Goal: Register for event/course

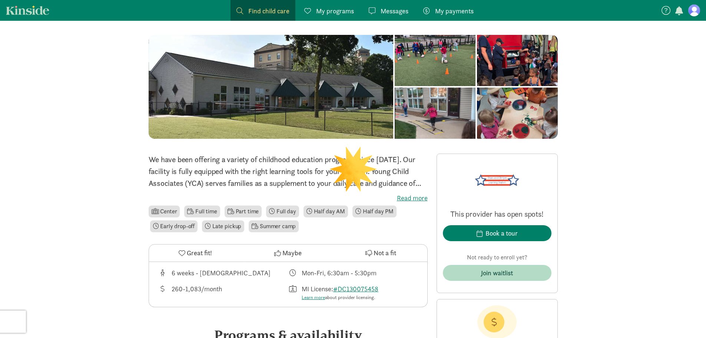
scroll to position [74, 0]
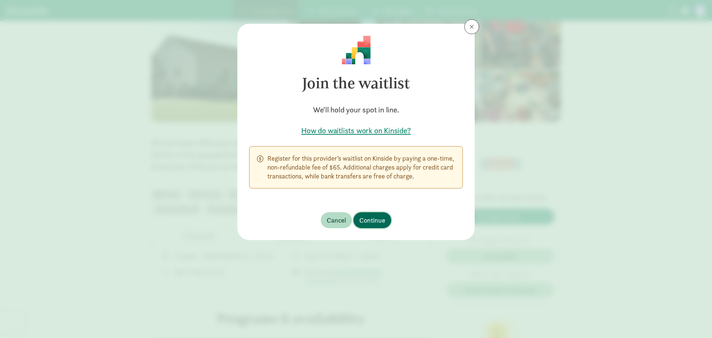
click at [374, 220] on span "Continue" at bounding box center [372, 220] width 26 height 10
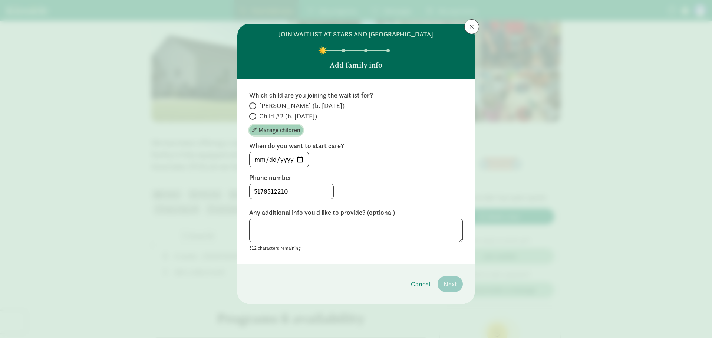
click at [283, 132] on span "Manage children" at bounding box center [279, 130] width 42 height 9
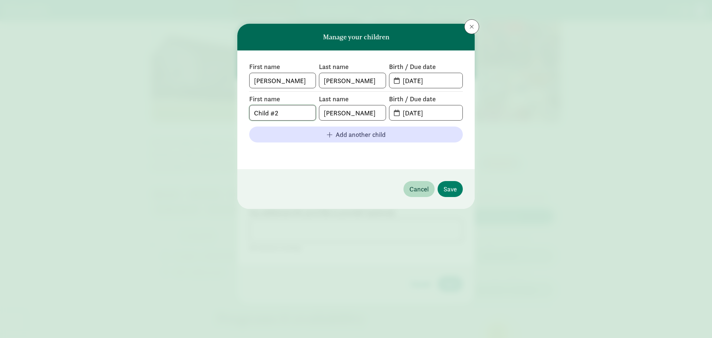
drag, startPoint x: 277, startPoint y: 114, endPoint x: 248, endPoint y: 115, distance: 28.9
click at [248, 115] on div "First name [PERSON_NAME] Last name [PERSON_NAME] Birth / Due date [DATE] First …" at bounding box center [355, 109] width 237 height 119
type input "[PERSON_NAME]"
click at [413, 110] on input "[DATE]" at bounding box center [430, 112] width 64 height 15
click at [417, 112] on input "[DATE]" at bounding box center [430, 112] width 64 height 15
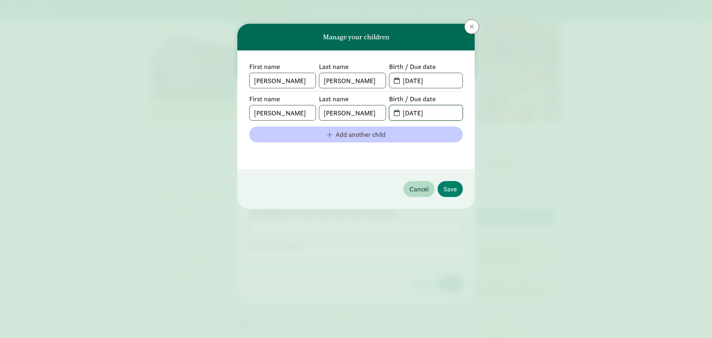
type input "[DATE]"
click at [335, 135] on span "Add another child" at bounding box center [356, 134] width 202 height 10
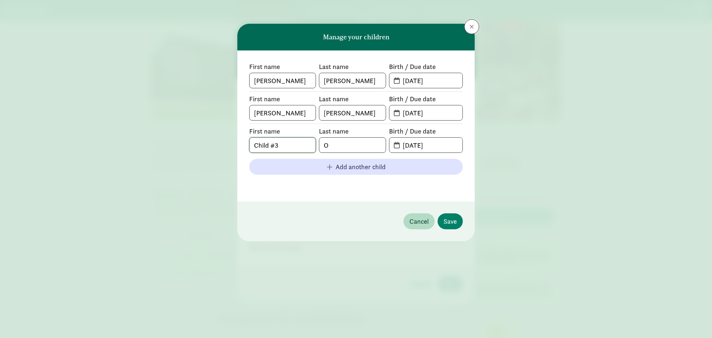
drag, startPoint x: 268, startPoint y: 145, endPoint x: 248, endPoint y: 143, distance: 19.4
click at [248, 143] on div "First name [PERSON_NAME] Last name [PERSON_NAME] Birth / Due date [DATE] First …" at bounding box center [355, 125] width 237 height 151
type input "[PERSON_NAME] #3"
click at [341, 144] on input "O" at bounding box center [352, 145] width 66 height 15
type input "[PERSON_NAME]"
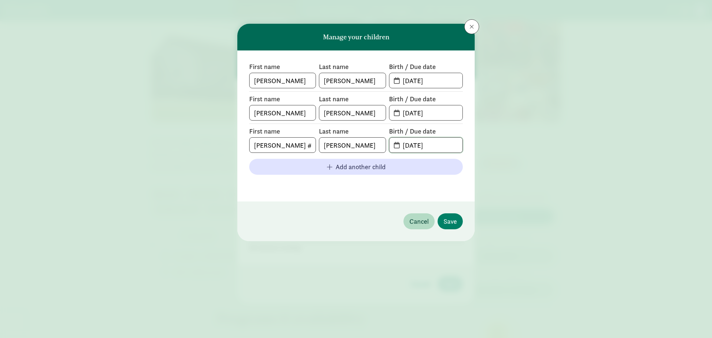
click at [419, 148] on input "[DATE]" at bounding box center [430, 145] width 64 height 15
click at [398, 145] on input "[DATE]" at bounding box center [430, 145] width 64 height 15
click at [393, 143] on span "[DATE]" at bounding box center [425, 145] width 73 height 15
click at [396, 145] on span "[DATE]" at bounding box center [425, 145] width 73 height 15
drag, startPoint x: 402, startPoint y: 146, endPoint x: 439, endPoint y: 148, distance: 36.7
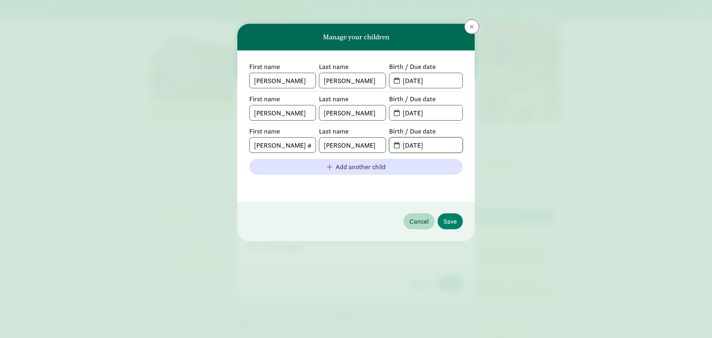
click at [439, 148] on input "[DATE]" at bounding box center [430, 145] width 64 height 15
type input "[DATE]"
click at [447, 221] on span "Save" at bounding box center [449, 221] width 13 height 10
radio input "true"
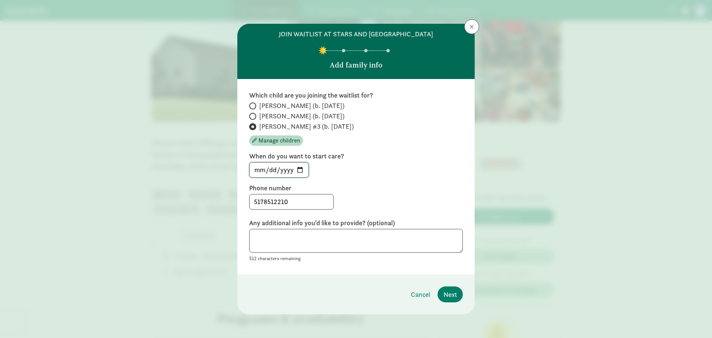
click at [300, 171] on input "[DATE]" at bounding box center [278, 169] width 59 height 15
type input "[DATE]"
click at [269, 237] on textarea at bounding box center [356, 241] width 214 height 24
type textarea "We already have two children at [GEOGRAPHIC_DATA]"
click at [451, 297] on span "Next" at bounding box center [449, 294] width 13 height 10
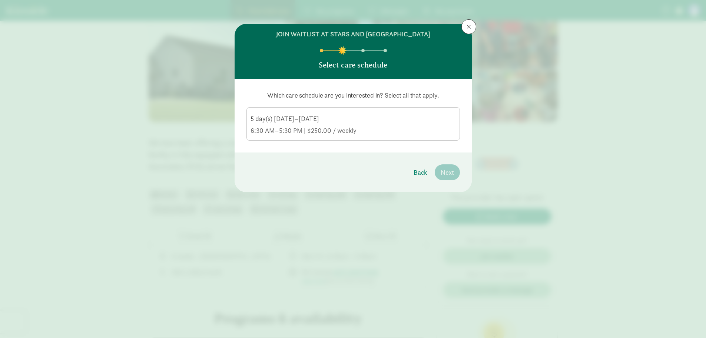
click at [277, 126] on div "5 day(s) [DATE]–[DATE]" at bounding box center [353, 130] width 205 height 9
click at [0, 0] on input "5 day(s) [DATE]–[DATE] 6:30 AM–5:30 PM | $250.00 / weekly" at bounding box center [0, 0] width 0 height 0
click at [451, 171] on span "Next" at bounding box center [447, 172] width 13 height 10
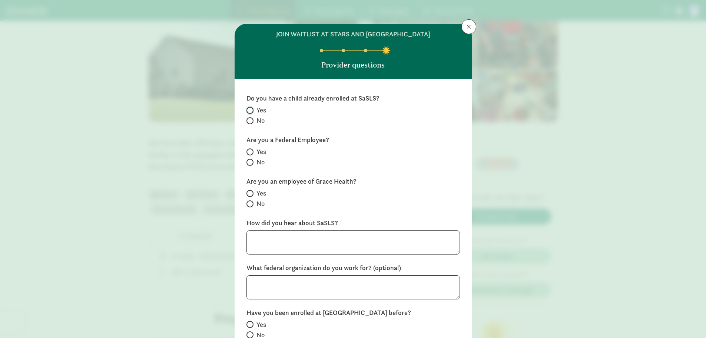
click at [248, 109] on input "Yes" at bounding box center [249, 110] width 5 height 5
radio input "true"
click at [249, 161] on input "No" at bounding box center [249, 162] width 5 height 5
radio input "true"
click at [249, 205] on input "No" at bounding box center [249, 203] width 5 height 5
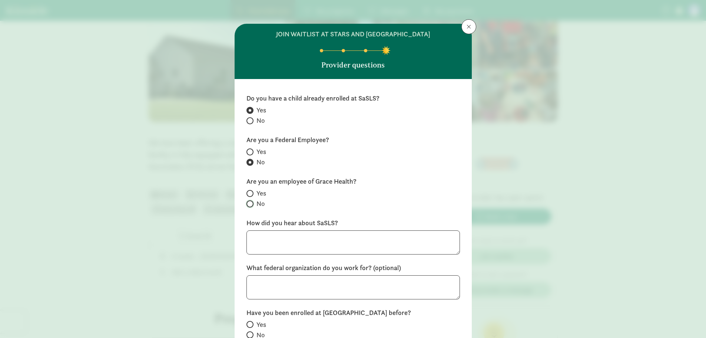
radio input "true"
click at [271, 241] on textarea at bounding box center [354, 242] width 214 height 24
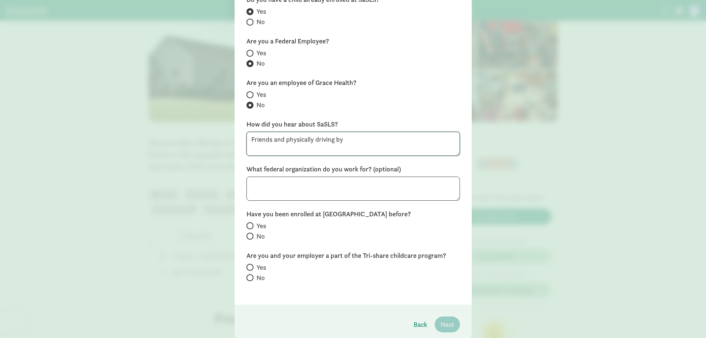
scroll to position [111, 0]
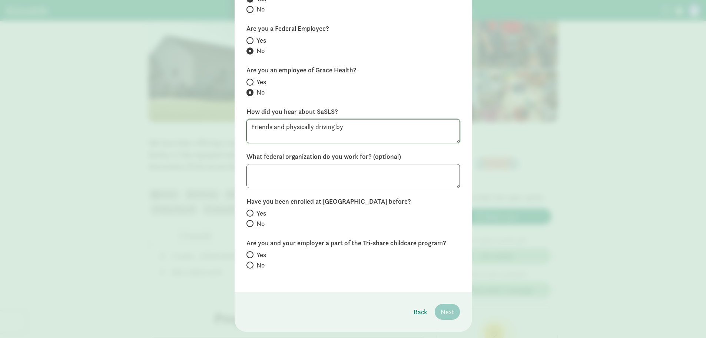
type textarea "Friends and physically driving by"
click at [248, 212] on input "Yes" at bounding box center [249, 213] width 5 height 5
radio input "true"
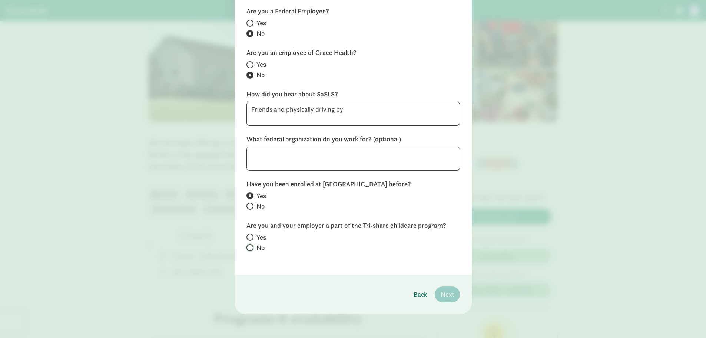
click at [249, 248] on input "No" at bounding box center [249, 247] width 5 height 5
radio input "true"
click at [447, 294] on span "Next" at bounding box center [447, 294] width 13 height 10
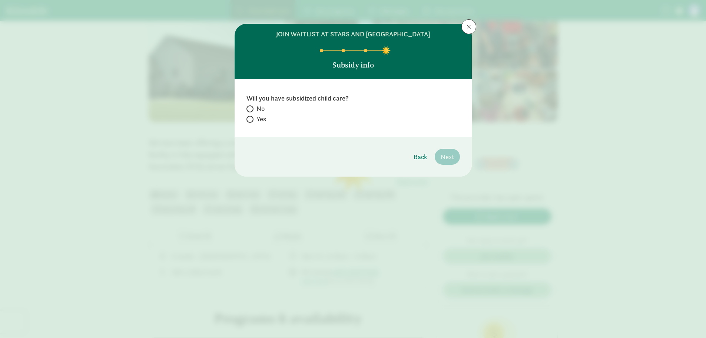
scroll to position [0, 0]
click at [249, 118] on input "Yes" at bounding box center [249, 119] width 5 height 5
radio input "true"
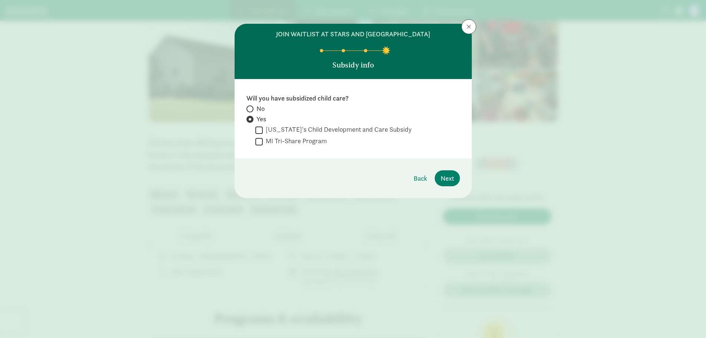
click at [251, 107] on span at bounding box center [250, 108] width 7 height 7
click at [251, 107] on input "No" at bounding box center [249, 108] width 5 height 5
radio input "true"
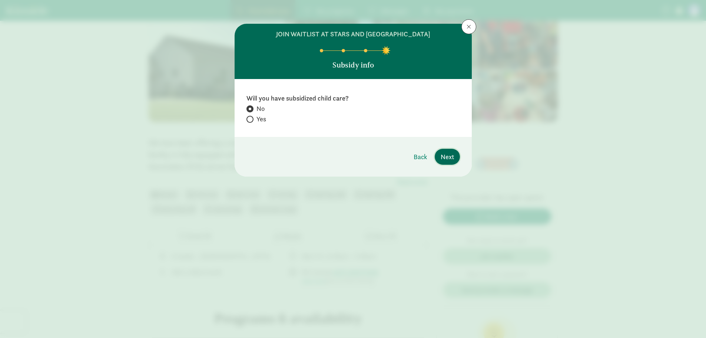
click at [449, 158] on span "Next" at bounding box center [447, 157] width 13 height 10
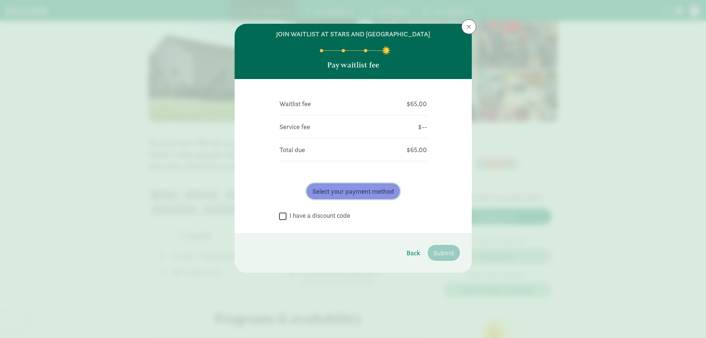
click at [373, 191] on span "Select your payment method" at bounding box center [353, 191] width 82 height 10
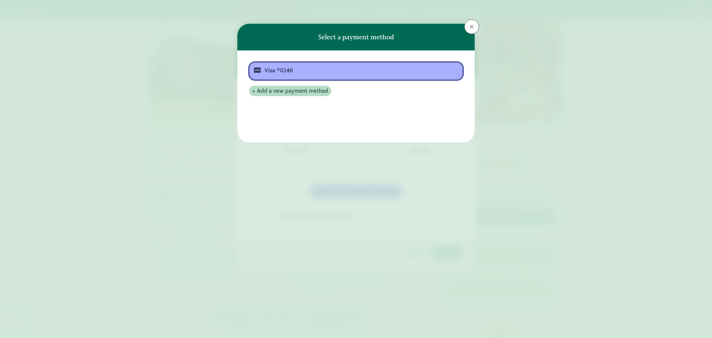
click at [285, 73] on div "Visa *0146" at bounding box center [355, 70] width 182 height 9
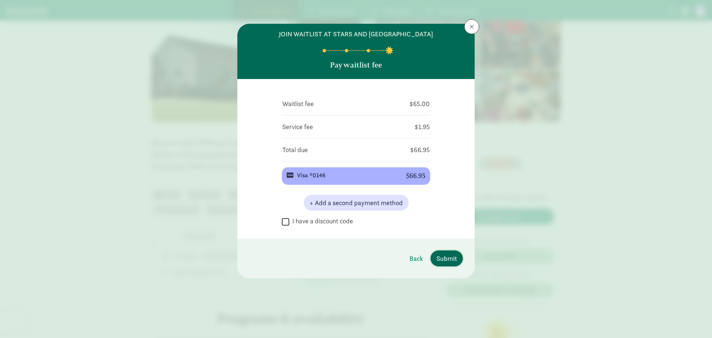
click at [445, 258] on span "Submit" at bounding box center [446, 258] width 20 height 10
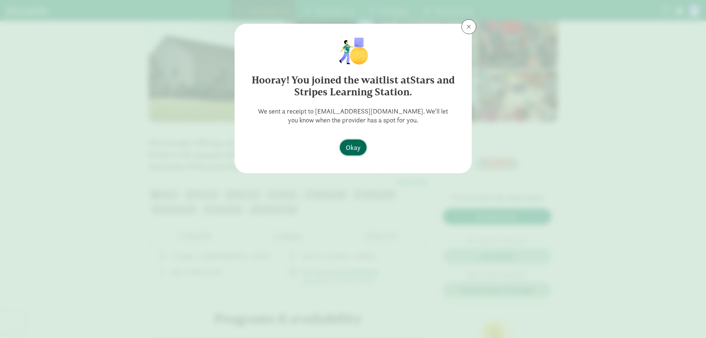
click at [358, 145] on span "Okay" at bounding box center [353, 147] width 15 height 10
